Goal: Transaction & Acquisition: Book appointment/travel/reservation

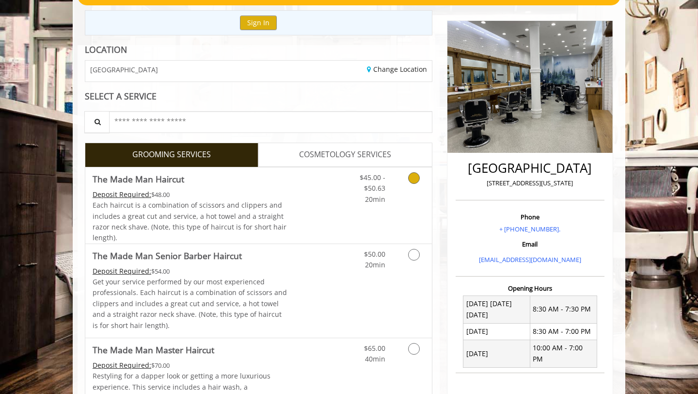
scroll to position [103, 0]
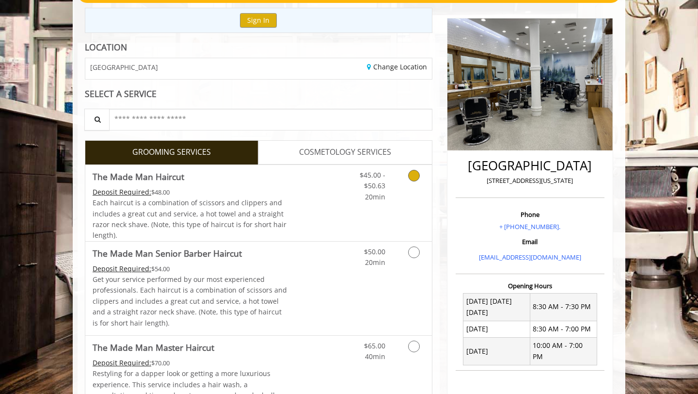
click at [277, 192] on div "Deposit Required: $48.00" at bounding box center [190, 192] width 195 height 11
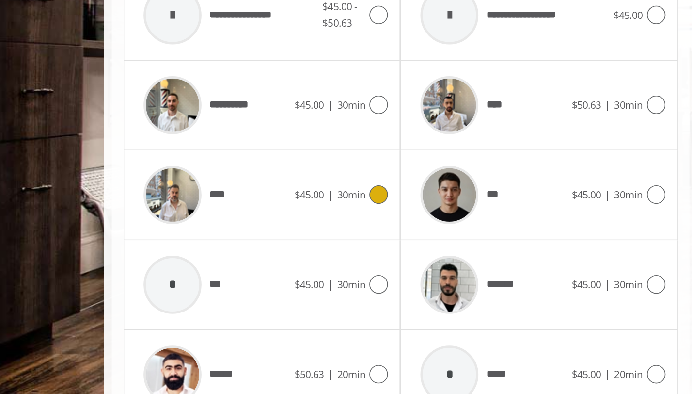
scroll to position [351, 0]
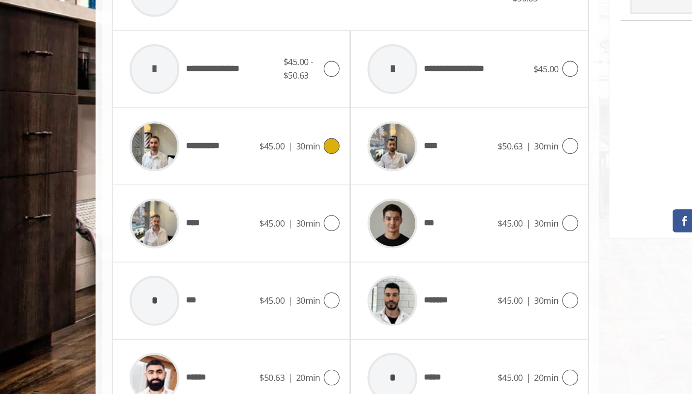
click at [206, 212] on span "$45.00" at bounding box center [198, 212] width 18 height 9
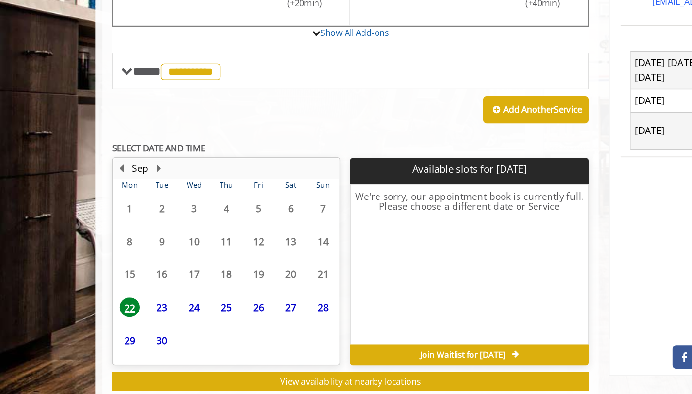
scroll to position [278, 0]
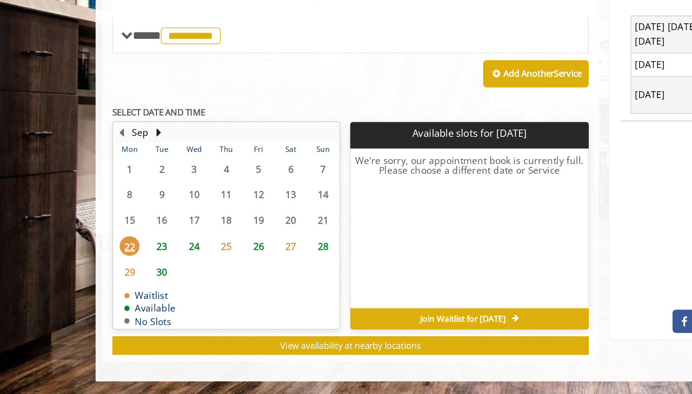
click at [121, 284] on span "23" at bounding box center [118, 286] width 15 height 14
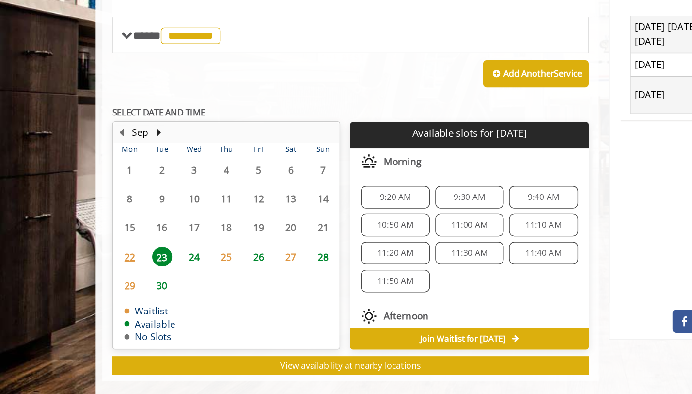
scroll to position [292, 0]
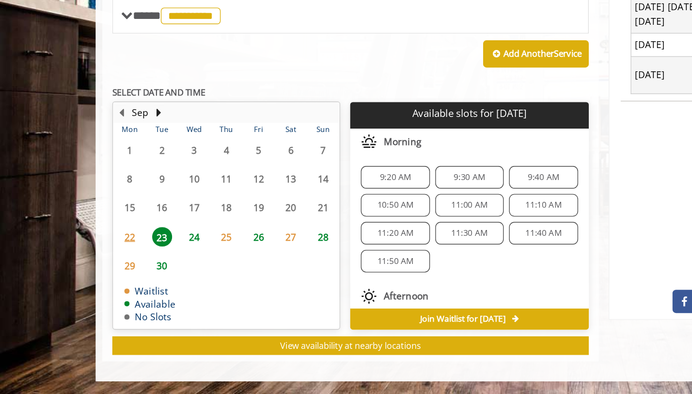
click at [138, 277] on span "24" at bounding box center [141, 279] width 15 height 14
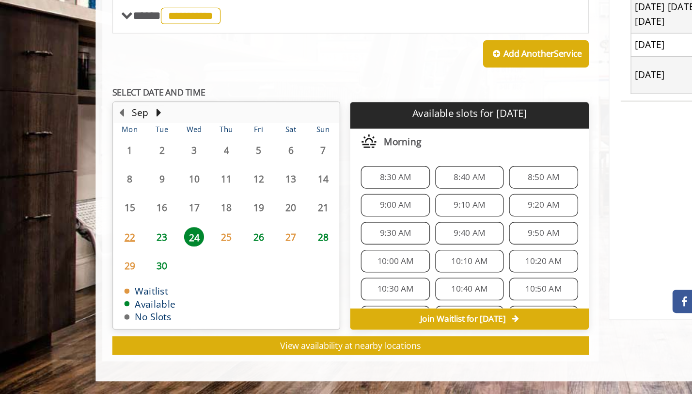
click at [212, 280] on span "27" at bounding box center [212, 279] width 15 height 14
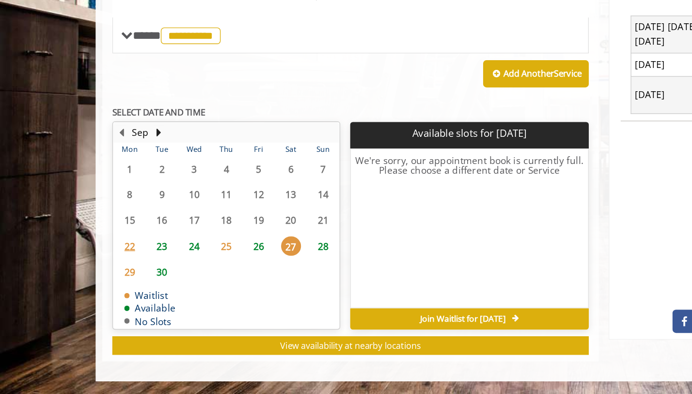
click at [194, 287] on span "26" at bounding box center [188, 286] width 15 height 14
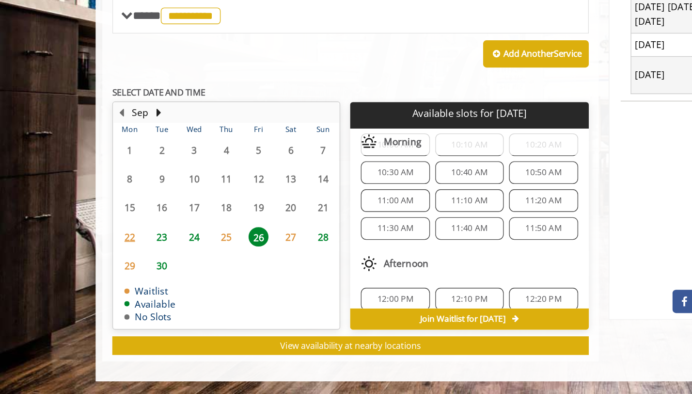
scroll to position [0, 0]
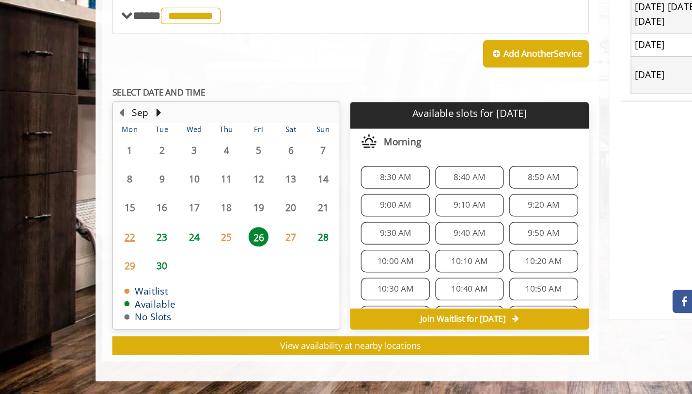
click at [143, 282] on span "24" at bounding box center [141, 279] width 15 height 14
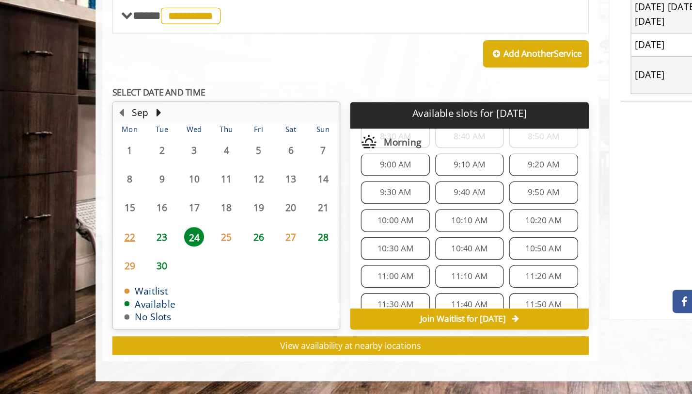
scroll to position [61, 0]
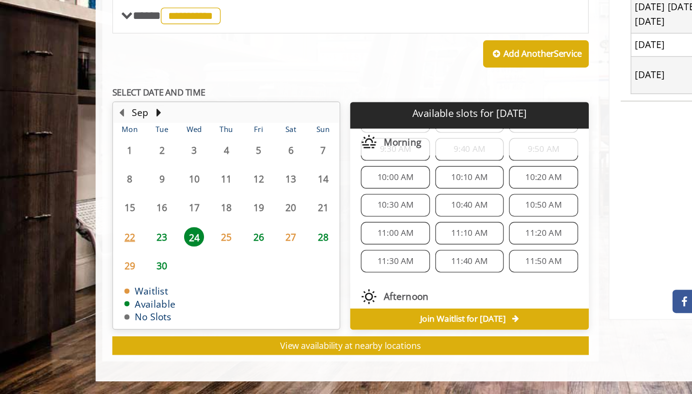
click at [124, 276] on span "23" at bounding box center [118, 279] width 15 height 14
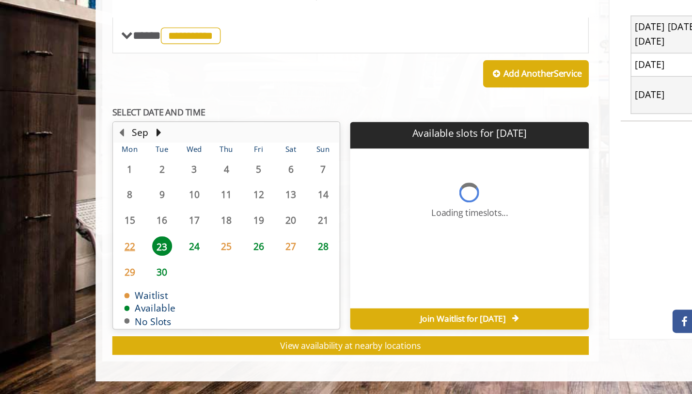
scroll to position [0, 0]
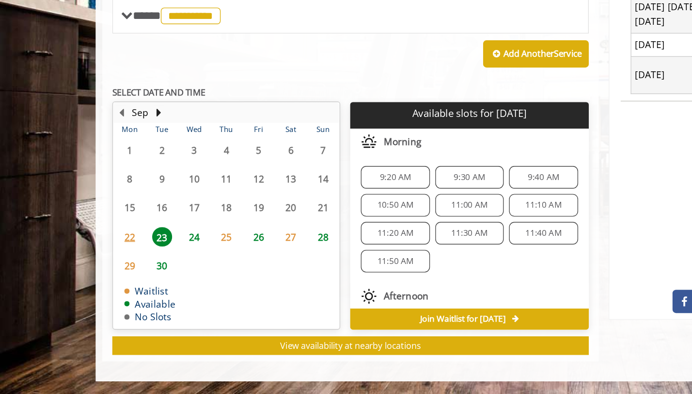
click at [140, 282] on span "24" at bounding box center [141, 279] width 15 height 14
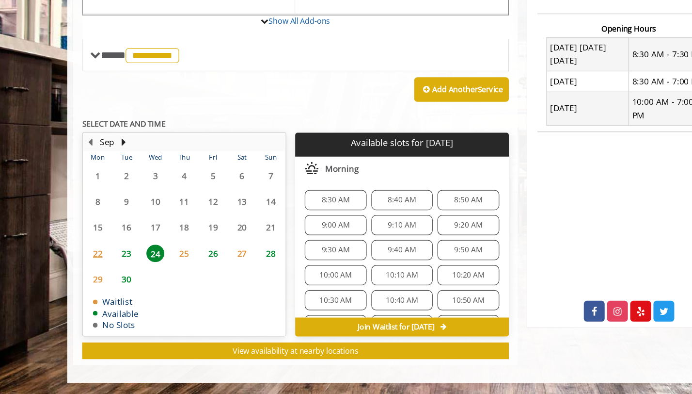
click at [121, 277] on span "23" at bounding box center [118, 279] width 15 height 14
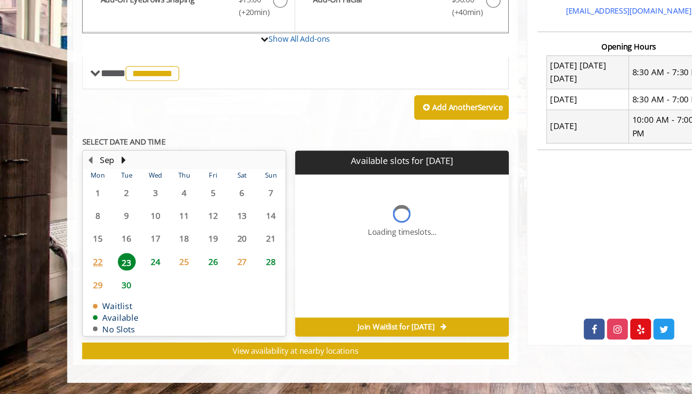
scroll to position [292, 0]
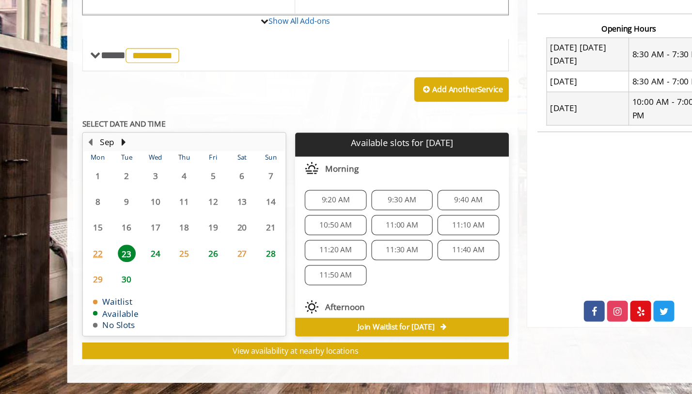
click at [139, 280] on span "24" at bounding box center [141, 279] width 15 height 14
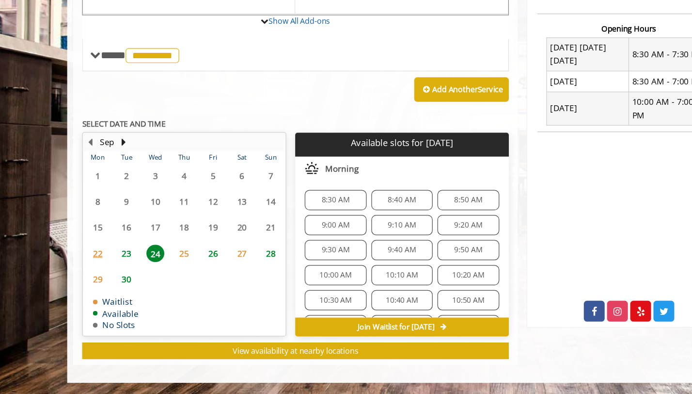
click at [295, 236] on span "8:30 AM" at bounding box center [288, 236] width 23 height 8
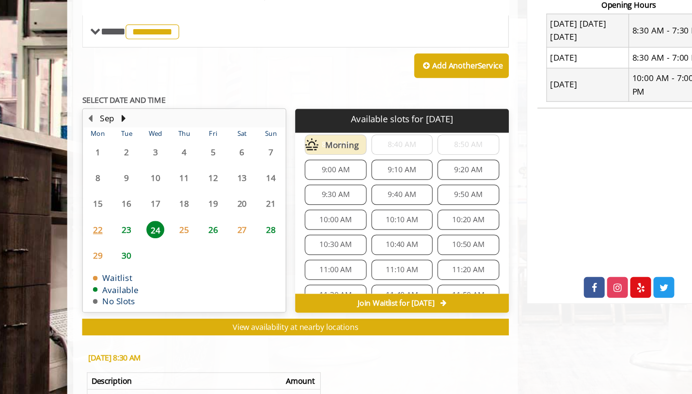
scroll to position [0, 0]
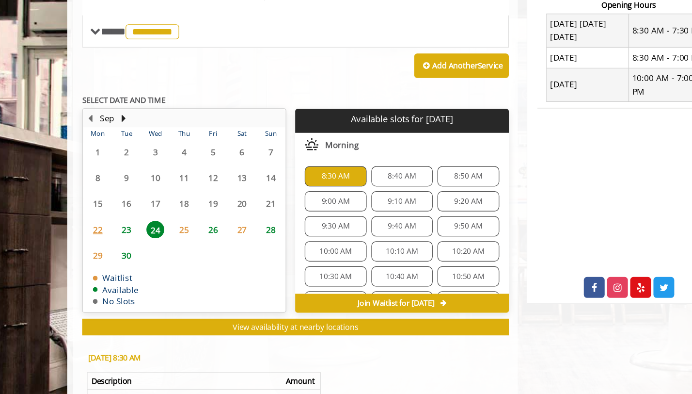
click at [300, 148] on div "8:30 AM" at bounding box center [288, 143] width 50 height 16
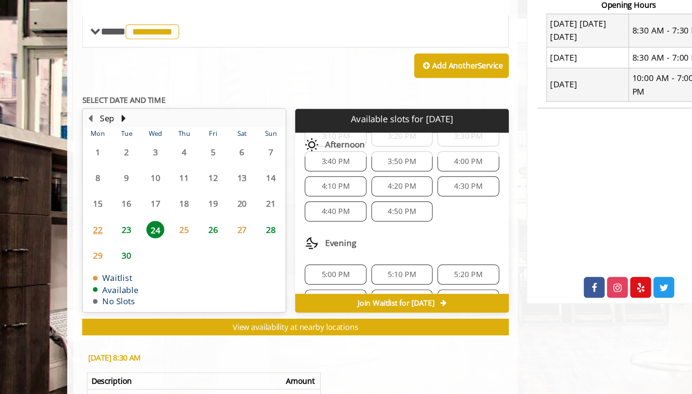
scroll to position [390, 0]
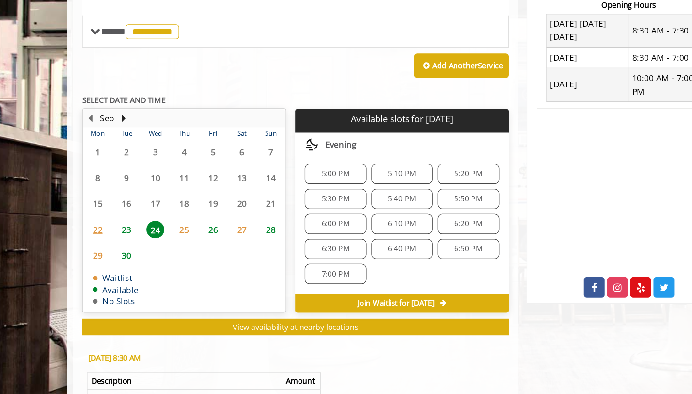
click at [147, 187] on span "24" at bounding box center [141, 187] width 15 height 14
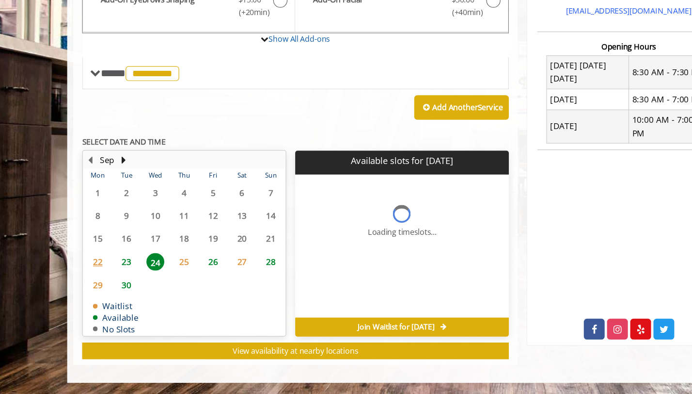
scroll to position [0, 0]
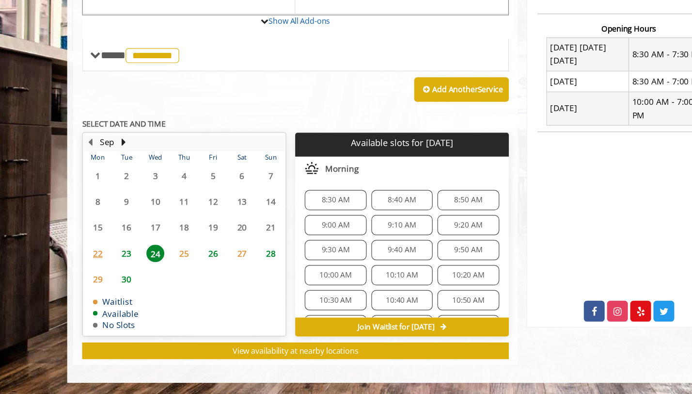
click at [190, 284] on span "26" at bounding box center [188, 279] width 15 height 14
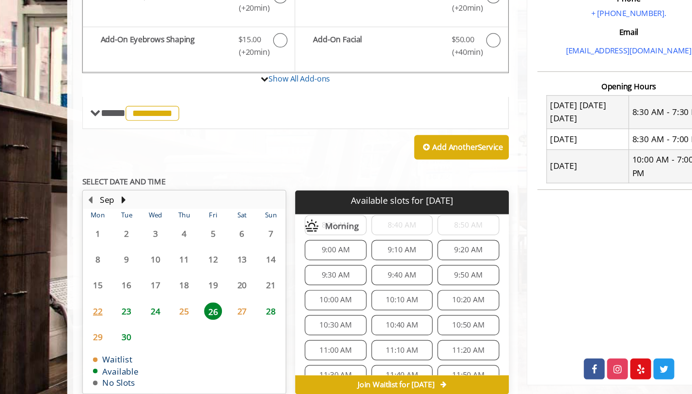
scroll to position [36, 0]
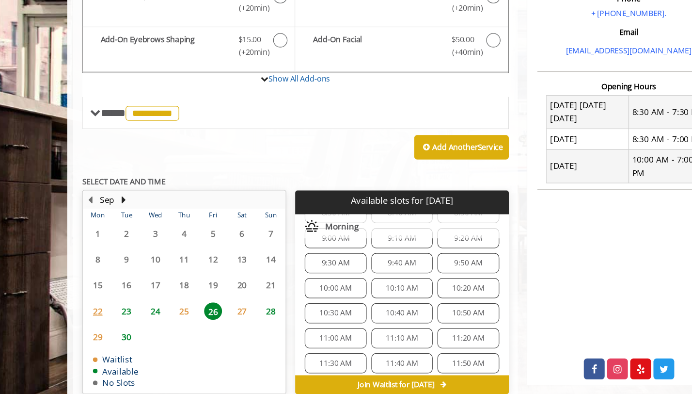
click at [146, 278] on span "24" at bounding box center [141, 279] width 15 height 14
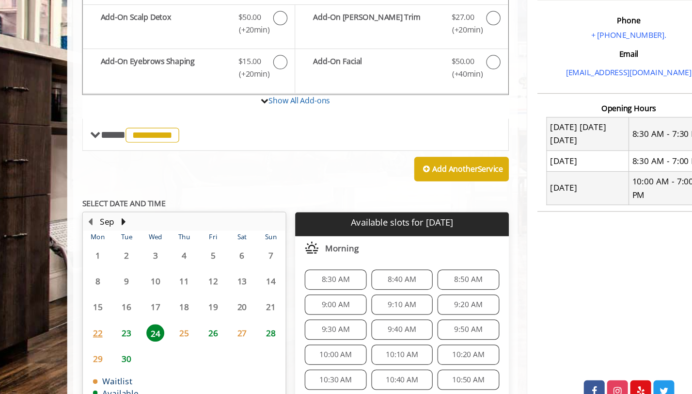
scroll to position [292, 0]
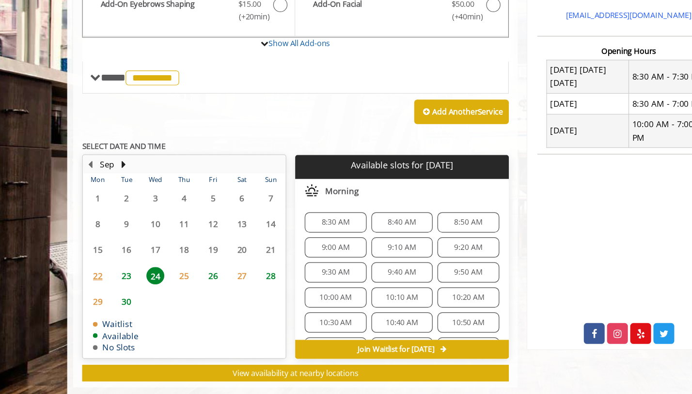
click at [293, 237] on span "8:30 AM" at bounding box center [288, 236] width 23 height 8
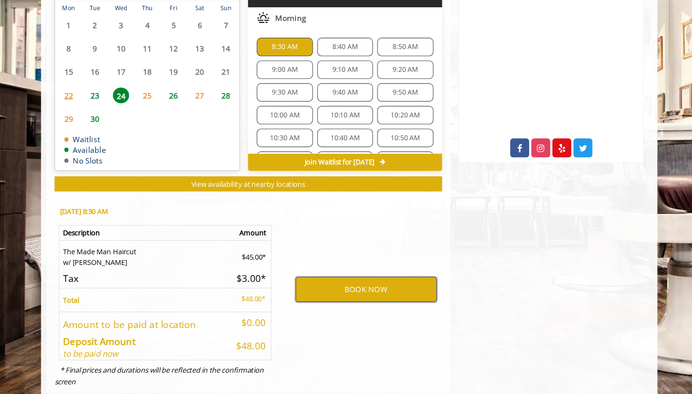
scroll to position [468, 0]
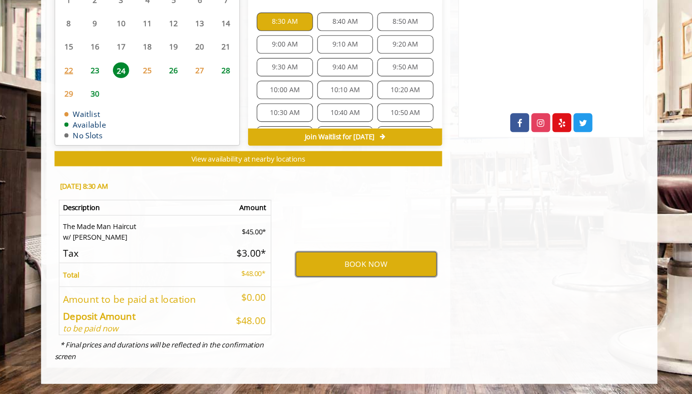
click at [349, 275] on button "BOOK NOW" at bounding box center [361, 277] width 126 height 22
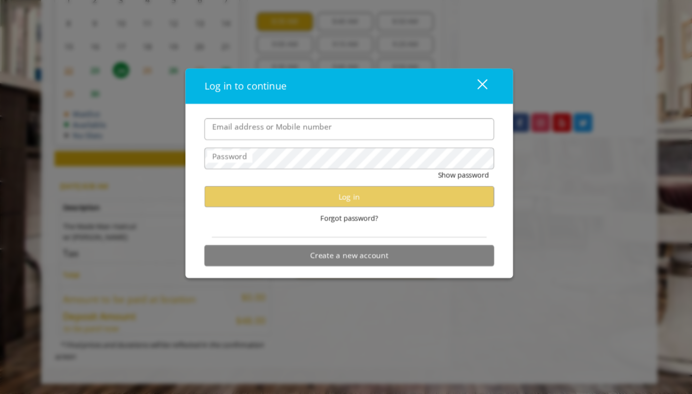
click at [332, 155] on input "Email address or Mobile number" at bounding box center [346, 156] width 260 height 19
click at [455, 117] on div "close" at bounding box center [459, 118] width 19 height 15
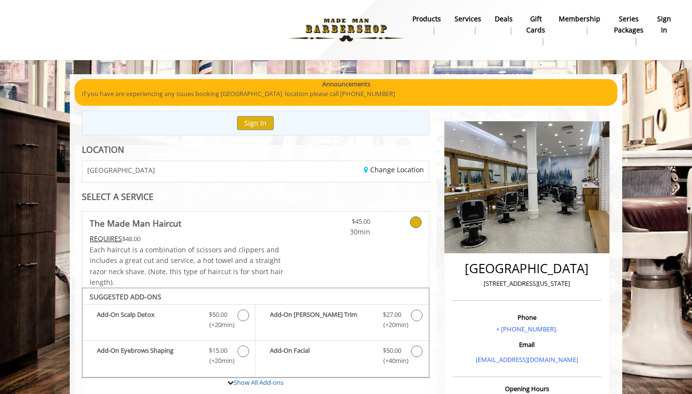
click at [666, 23] on b "sign in" at bounding box center [664, 25] width 14 height 22
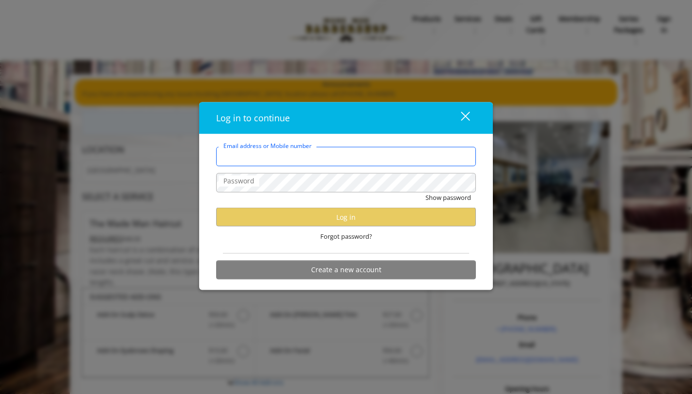
click at [320, 163] on input "Email address or Mobile number" at bounding box center [346, 156] width 260 height 19
click at [284, 159] on input "******" at bounding box center [346, 156] width 260 height 19
type input "**********"
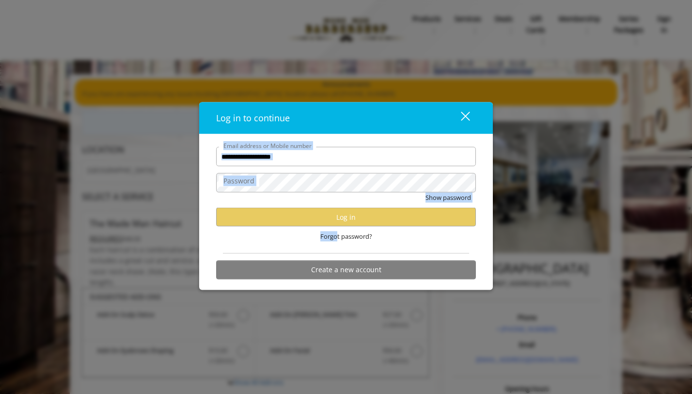
drag, startPoint x: 335, startPoint y: 235, endPoint x: 413, endPoint y: 157, distance: 110.7
click at [413, 157] on form "**********" at bounding box center [346, 215] width 260 height 137
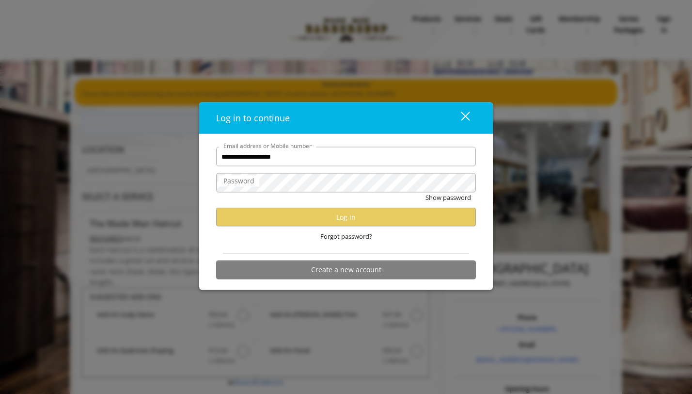
click at [338, 169] on form "**********" at bounding box center [346, 215] width 260 height 137
click at [459, 123] on div "close" at bounding box center [459, 118] width 19 height 15
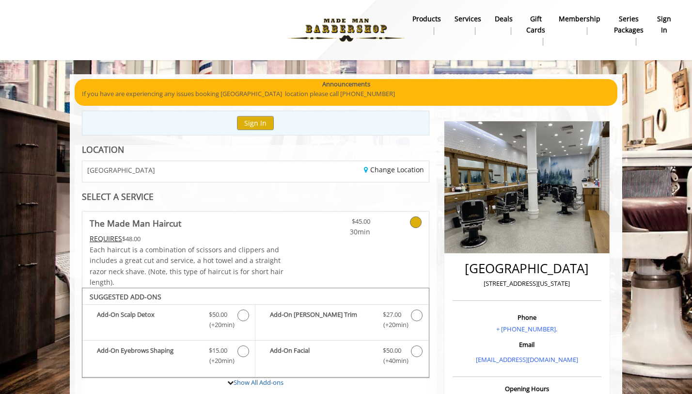
click at [667, 25] on b "sign in" at bounding box center [664, 25] width 14 height 22
click at [659, 32] on b "sign in" at bounding box center [664, 25] width 14 height 22
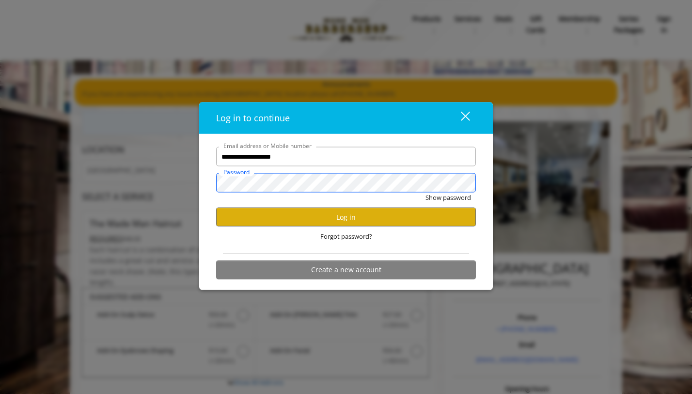
click at [426, 192] on button "Show password" at bounding box center [449, 197] width 46 height 10
click at [259, 215] on button "Log in" at bounding box center [346, 216] width 260 height 19
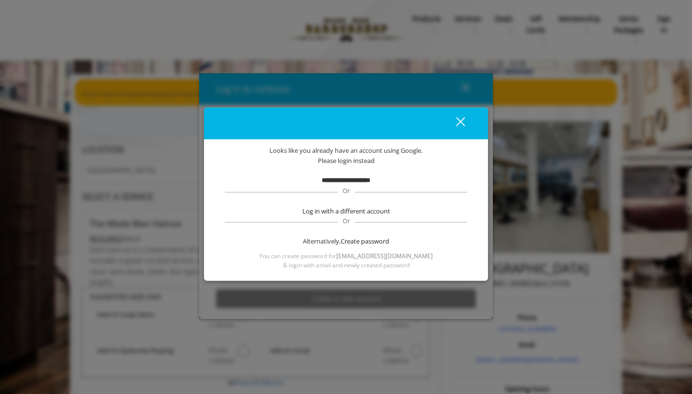
click at [357, 178] on b "**********" at bounding box center [346, 179] width 48 height 6
click at [355, 175] on span "**********" at bounding box center [346, 180] width 48 height 10
click at [460, 119] on div "close" at bounding box center [454, 123] width 19 height 15
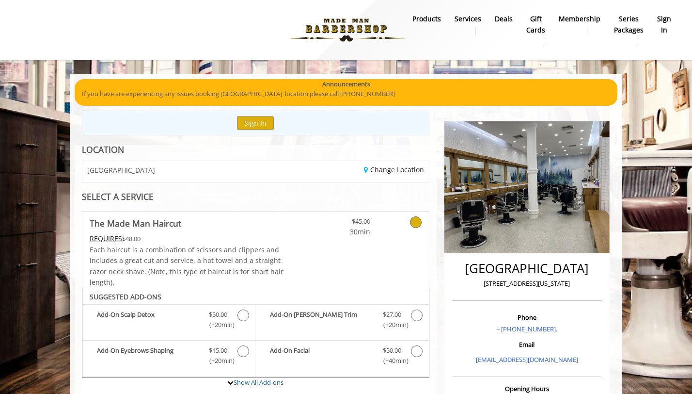
click at [661, 17] on b "sign in" at bounding box center [664, 25] width 14 height 22
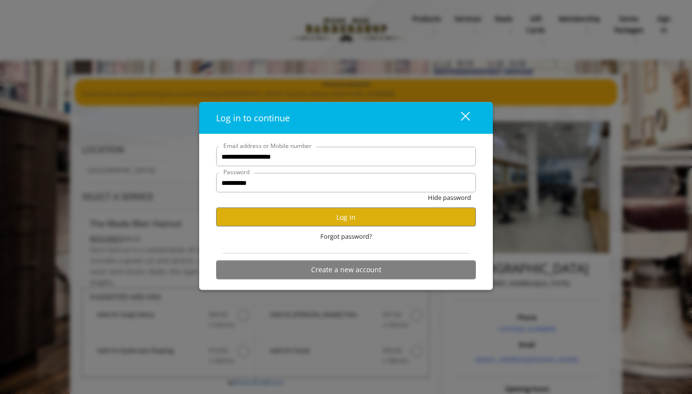
click at [277, 166] on form "**********" at bounding box center [346, 215] width 260 height 137
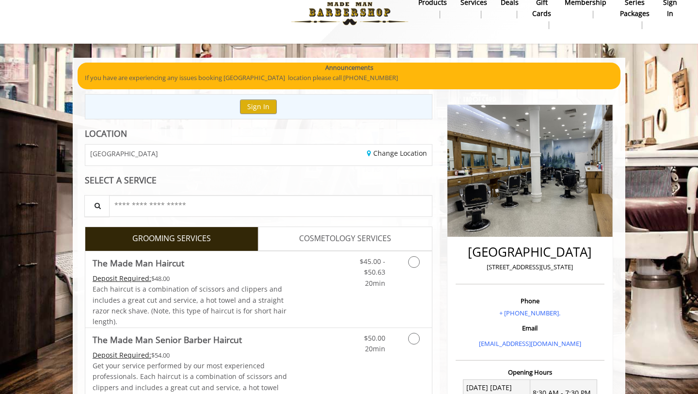
scroll to position [17, 0]
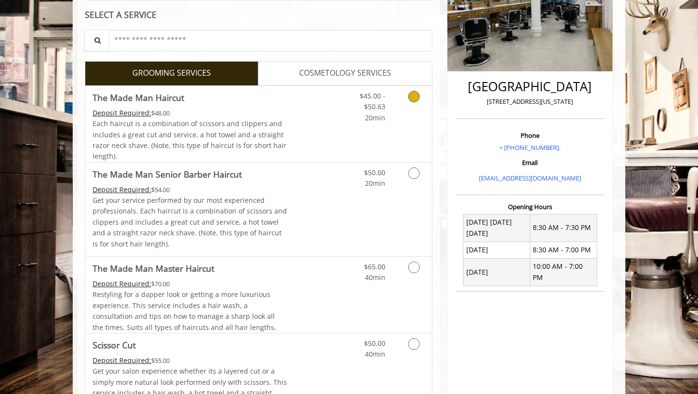
click at [330, 134] on link "Discounted Price" at bounding box center [316, 124] width 58 height 76
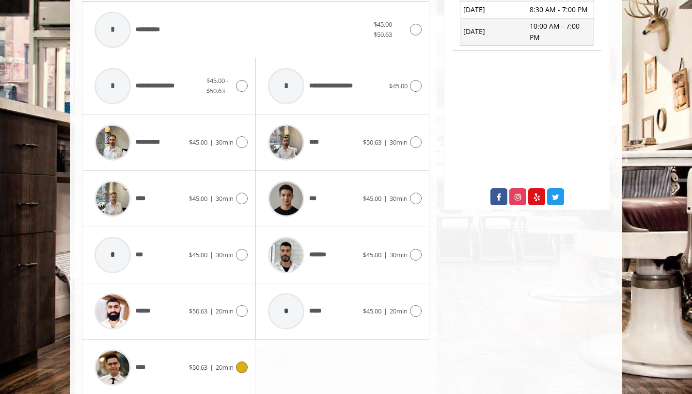
scroll to position [417, 0]
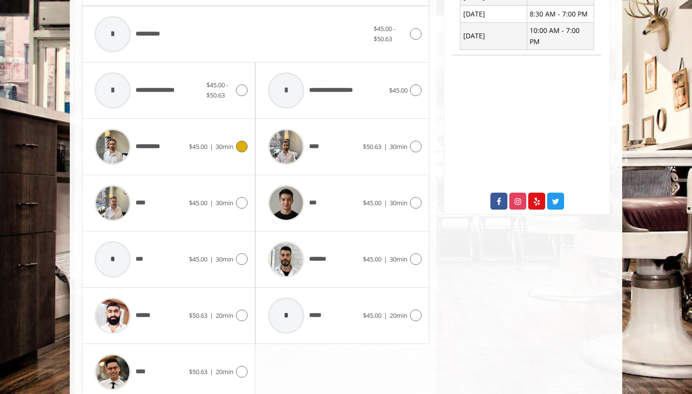
click at [184, 152] on div "**********" at bounding box center [139, 147] width 99 height 46
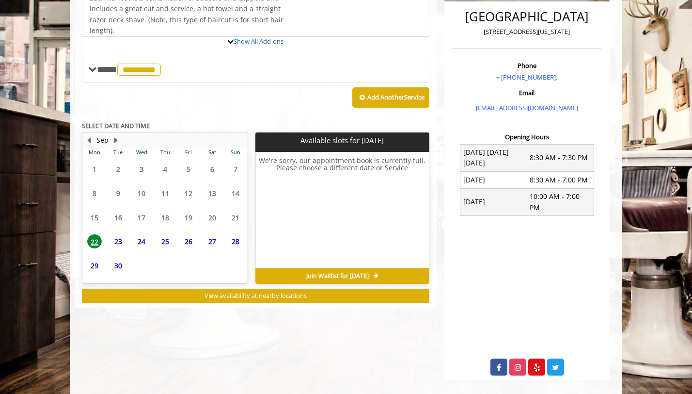
scroll to position [278, 0]
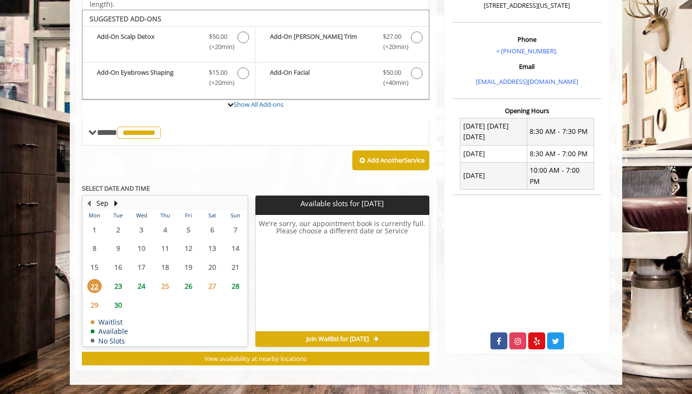
click at [139, 287] on span "24" at bounding box center [141, 286] width 15 height 14
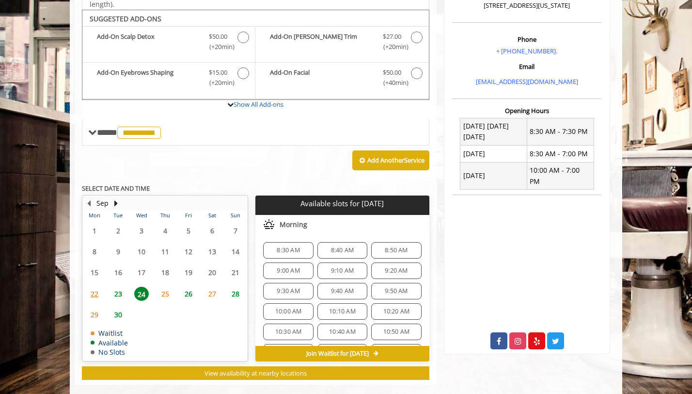
scroll to position [292, 0]
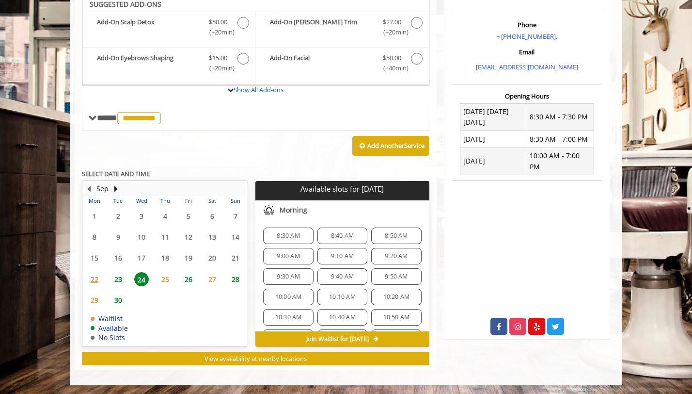
click at [286, 237] on span "8:30 AM" at bounding box center [288, 236] width 23 height 8
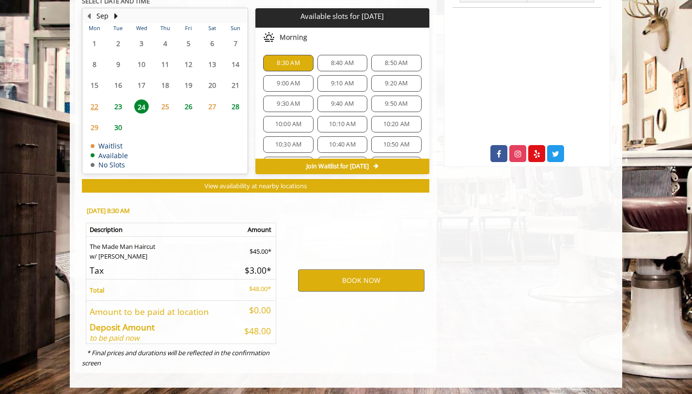
scroll to position [468, 0]
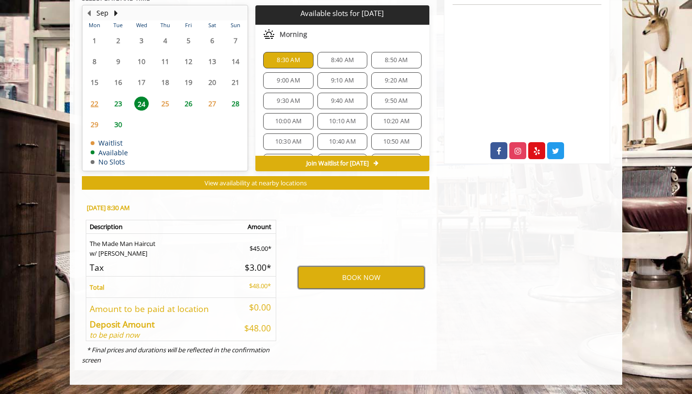
click at [324, 273] on button "BOOK NOW" at bounding box center [361, 277] width 126 height 22
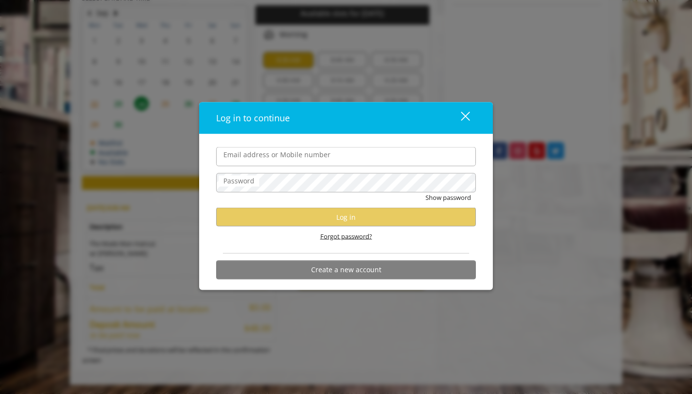
click at [336, 235] on span "Forgot password?" at bounding box center [346, 236] width 52 height 10
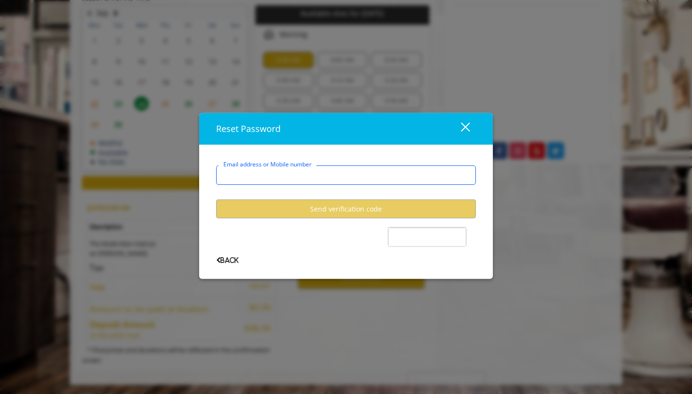
click at [301, 177] on input "Email address or Mobile number" at bounding box center [346, 174] width 260 height 19
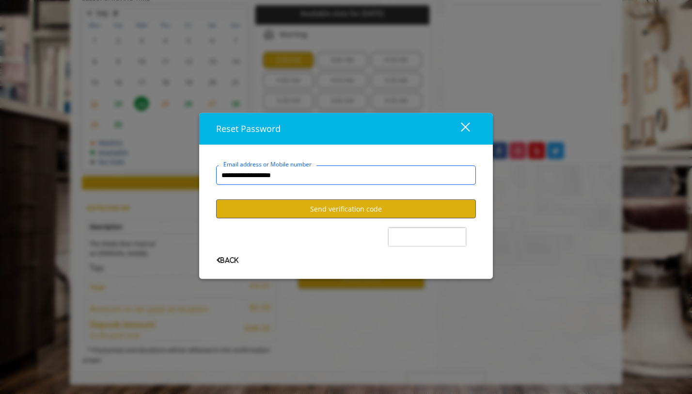
type input "**********"
click at [308, 210] on button "Send verification code" at bounding box center [346, 208] width 260 height 19
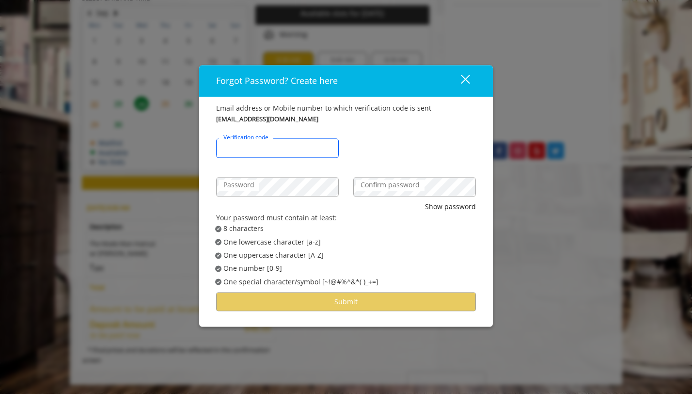
click at [277, 153] on input "Verification code" at bounding box center [277, 148] width 123 height 19
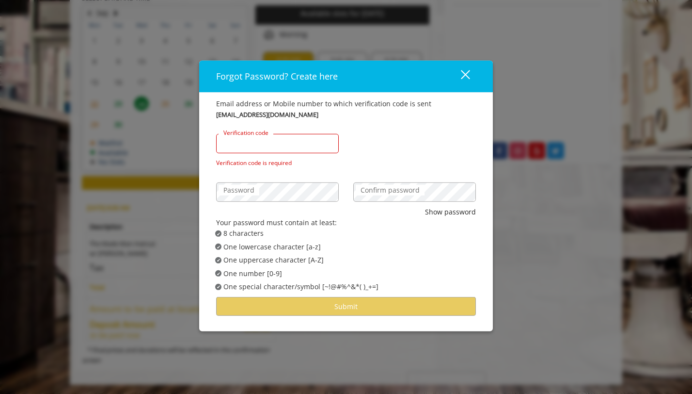
click at [281, 145] on input "Verification code" at bounding box center [277, 143] width 123 height 19
paste input "******"
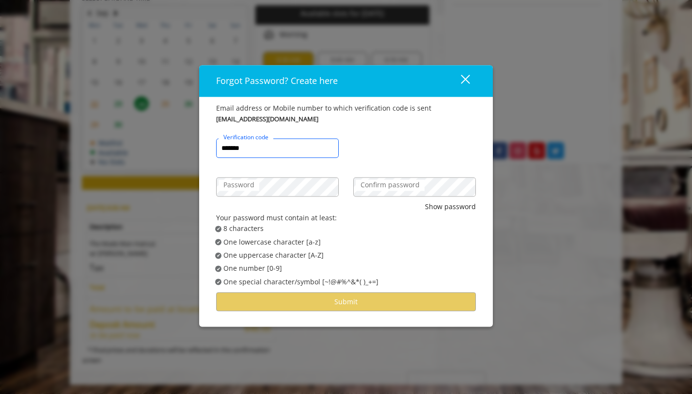
type input "******"
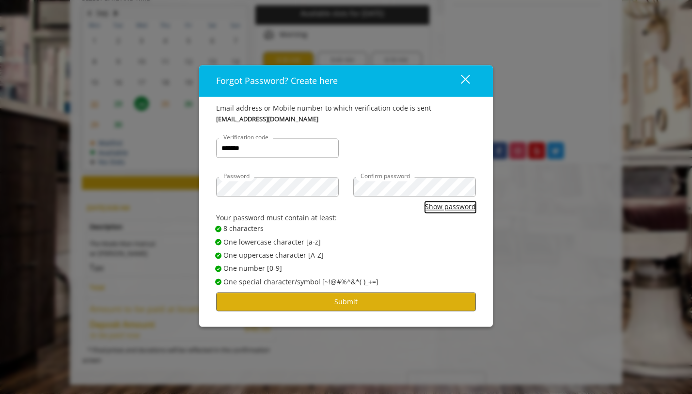
click at [436, 205] on button "Show password" at bounding box center [450, 207] width 51 height 11
click at [308, 184] on div "Password Confirm password" at bounding box center [346, 182] width 274 height 39
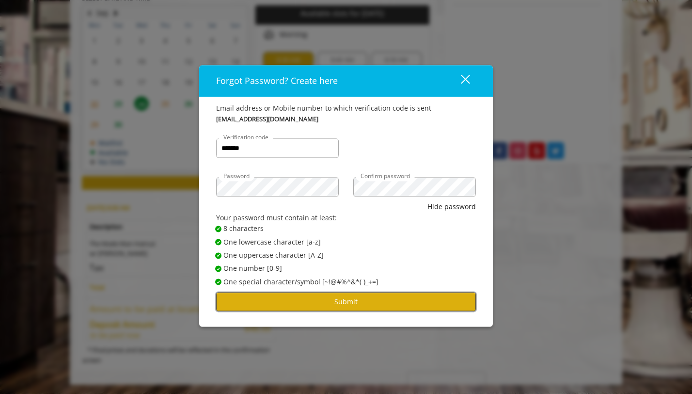
click at [319, 302] on button "Submit" at bounding box center [346, 301] width 260 height 19
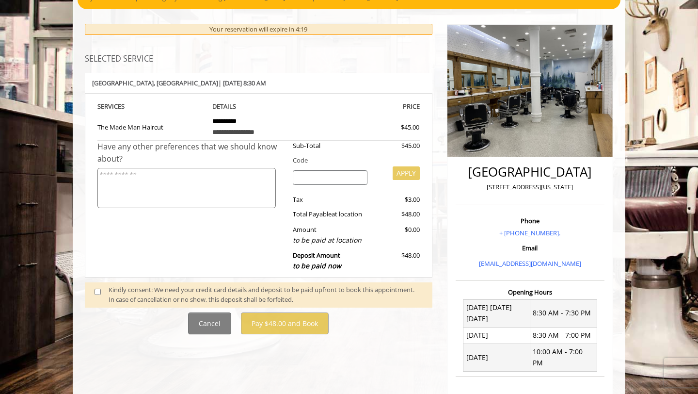
scroll to position [98, 0]
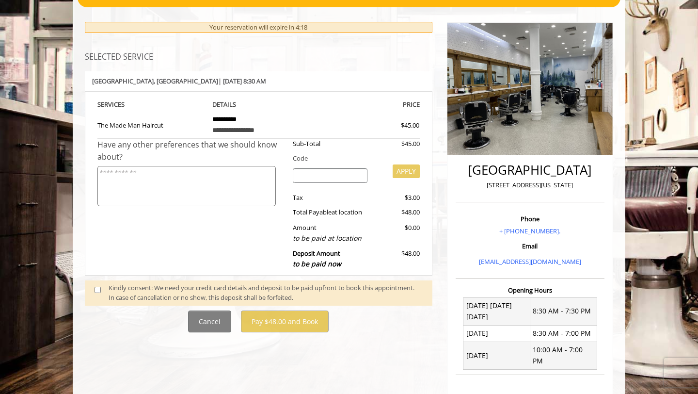
click at [101, 291] on span at bounding box center [101, 293] width 29 height 20
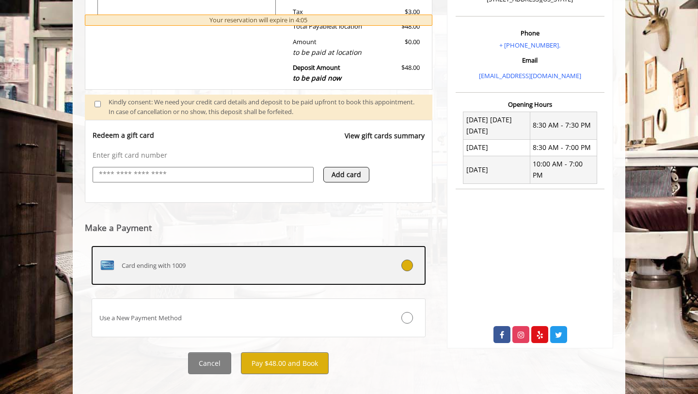
scroll to position [285, 0]
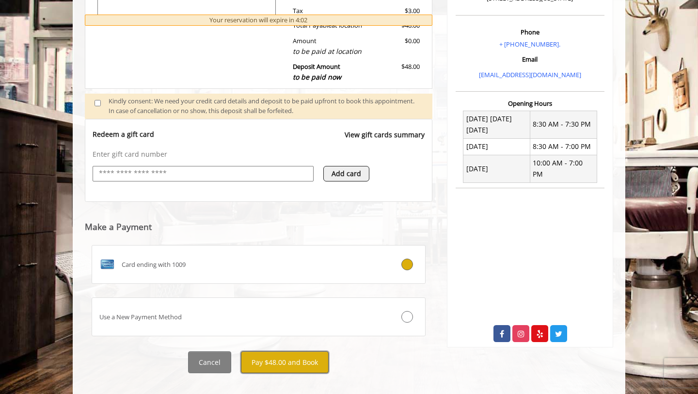
click at [280, 369] on button "Pay $48.00 and Book" at bounding box center [285, 362] width 88 height 22
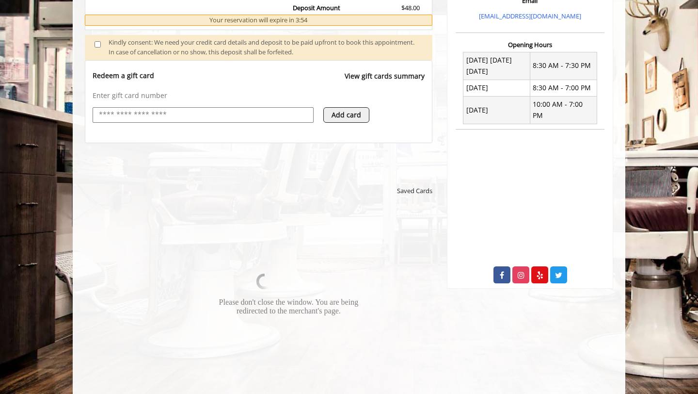
scroll to position [370, 0]
